Goal: Transaction & Acquisition: Book appointment/travel/reservation

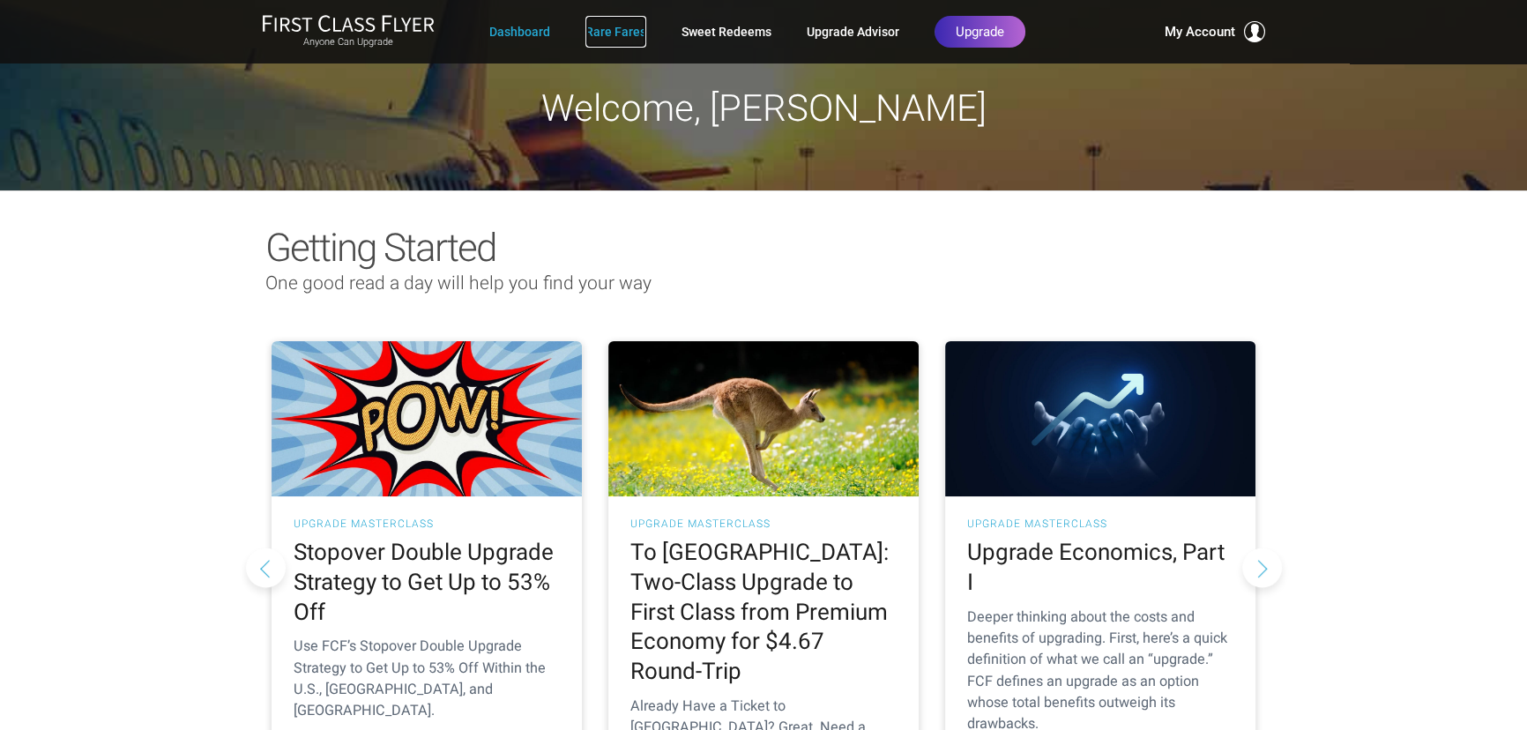
click at [621, 28] on link "Rare Fares" at bounding box center [615, 32] width 61 height 32
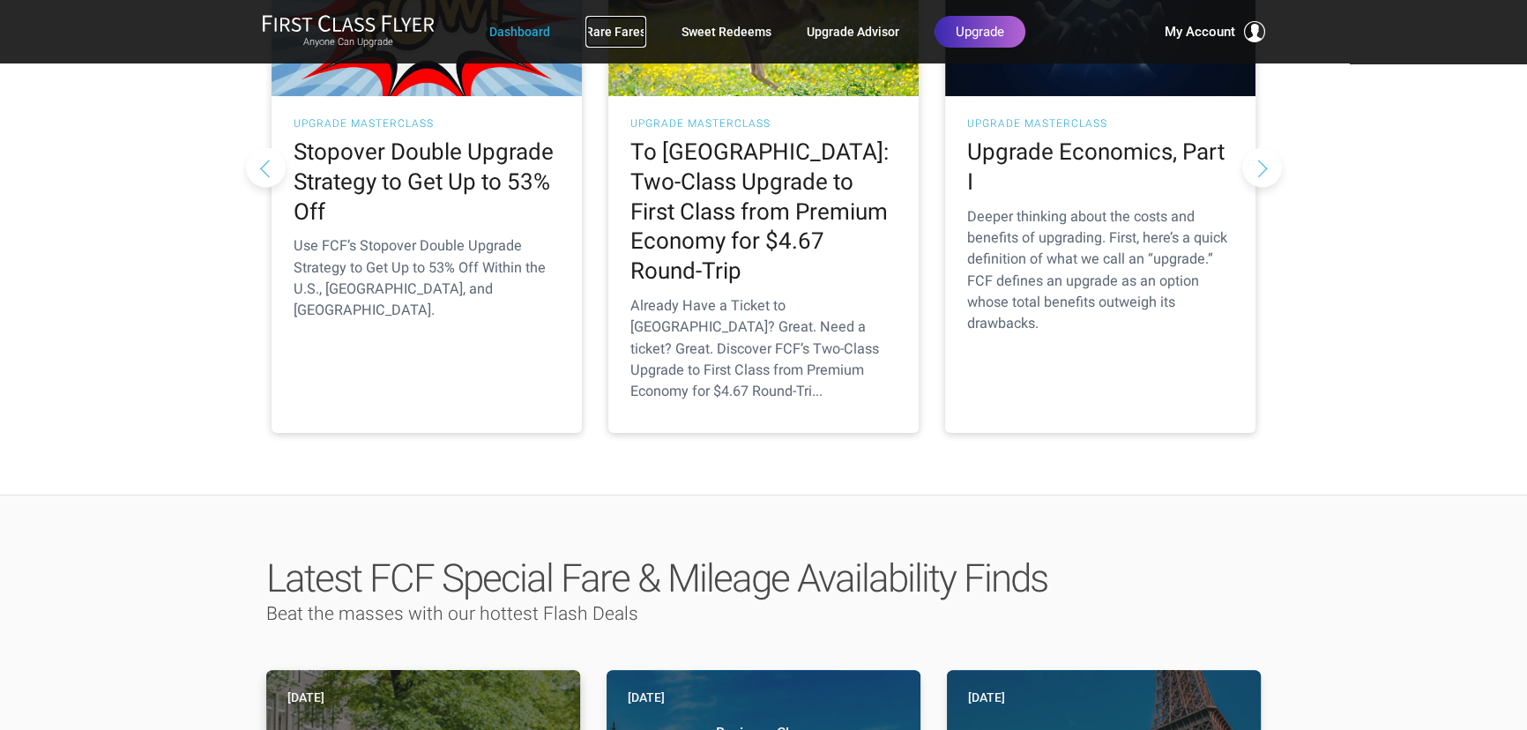
scroll to position [721, 0]
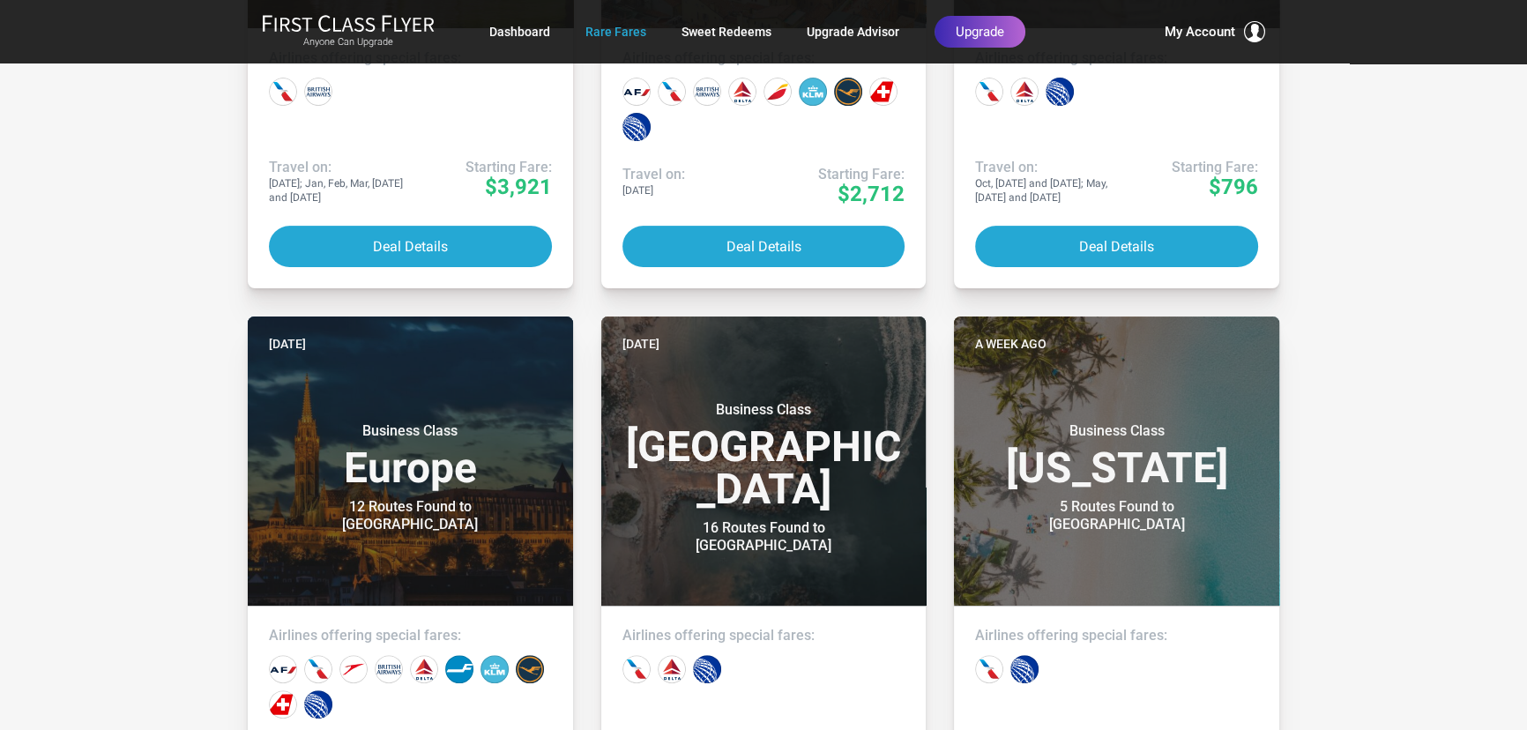
scroll to position [801, 0]
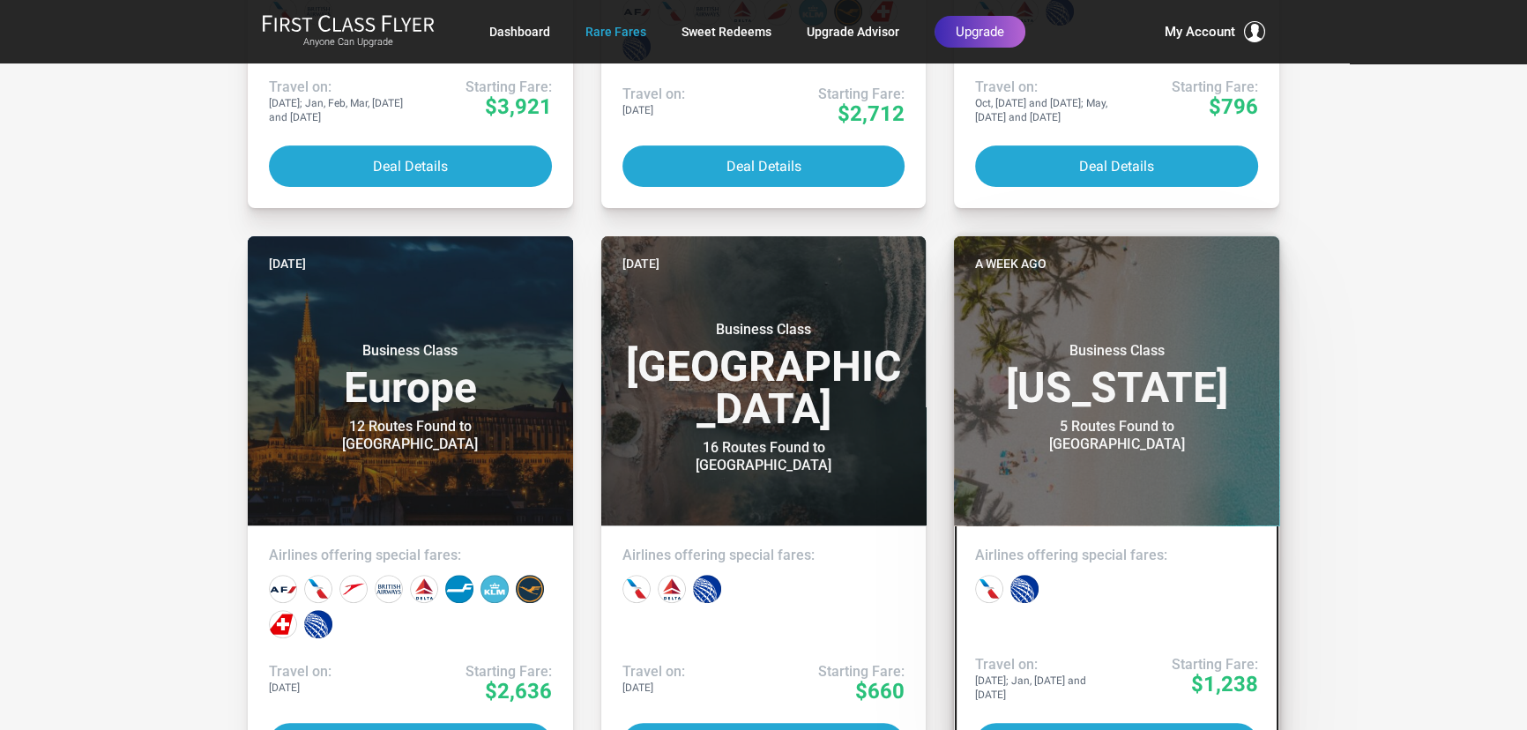
click at [1121, 381] on h3 "Business Class [US_STATE]" at bounding box center [1116, 375] width 283 height 67
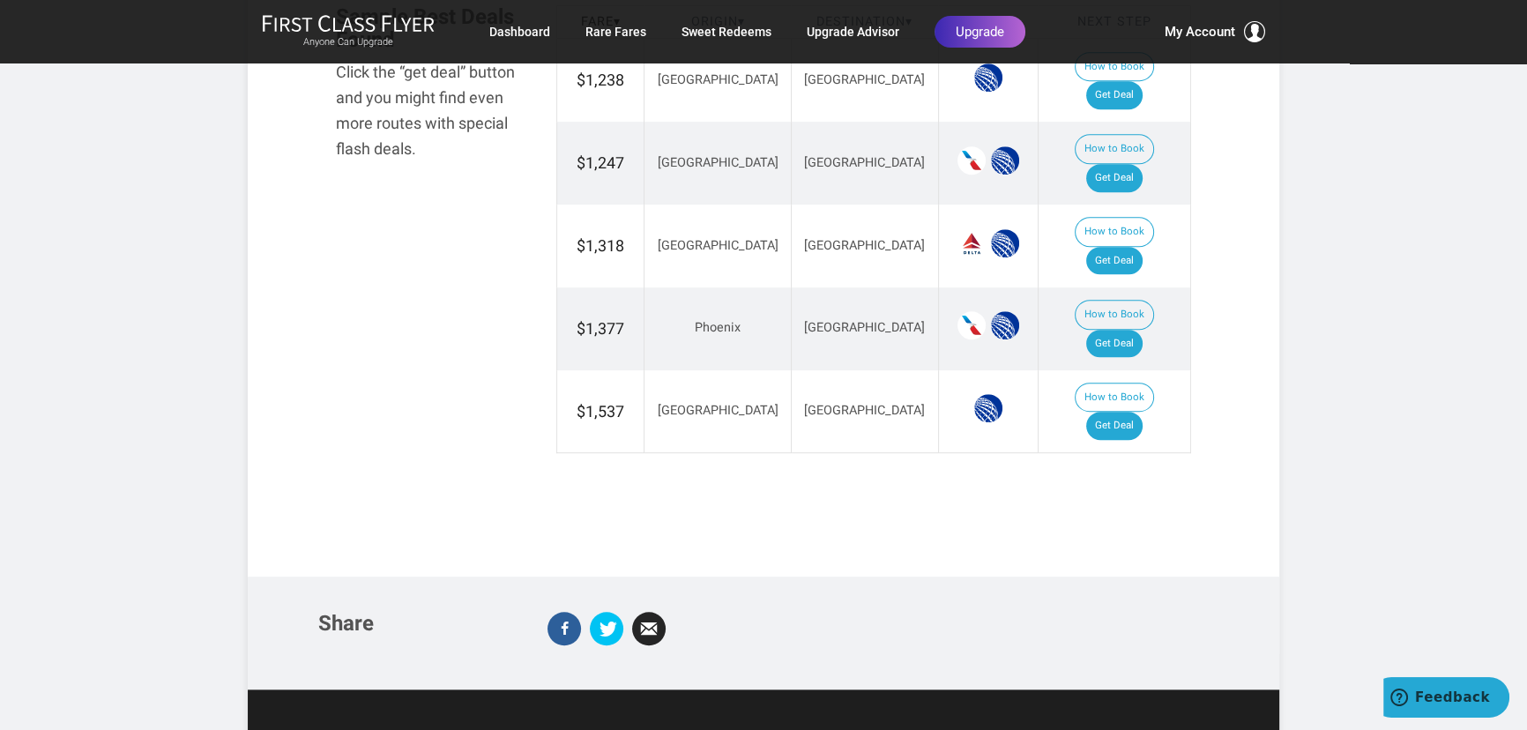
scroll to position [882, 0]
